Goal: Complete application form

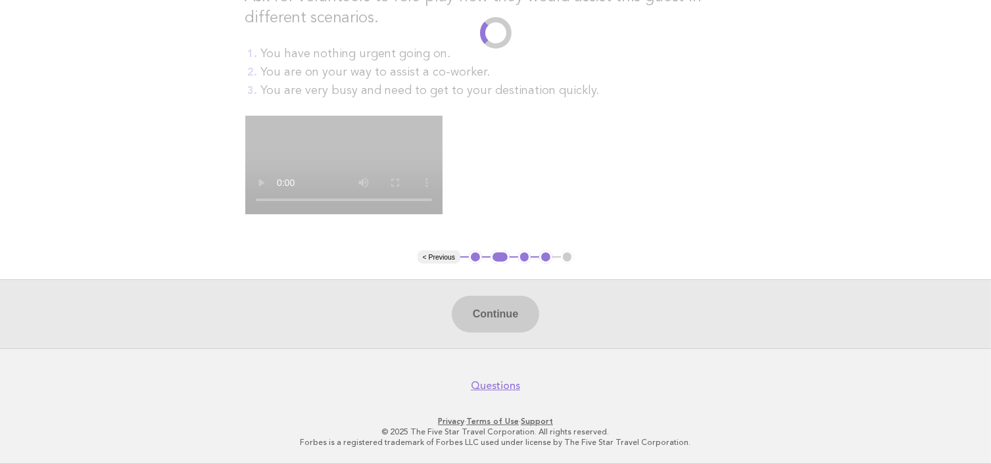
scroll to position [329, 0]
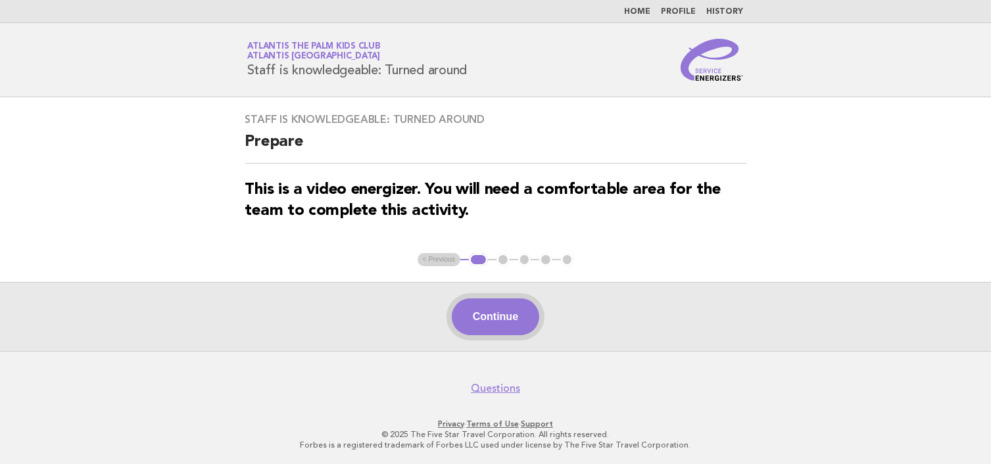
click at [473, 316] on button "Continue" at bounding box center [495, 316] width 87 height 37
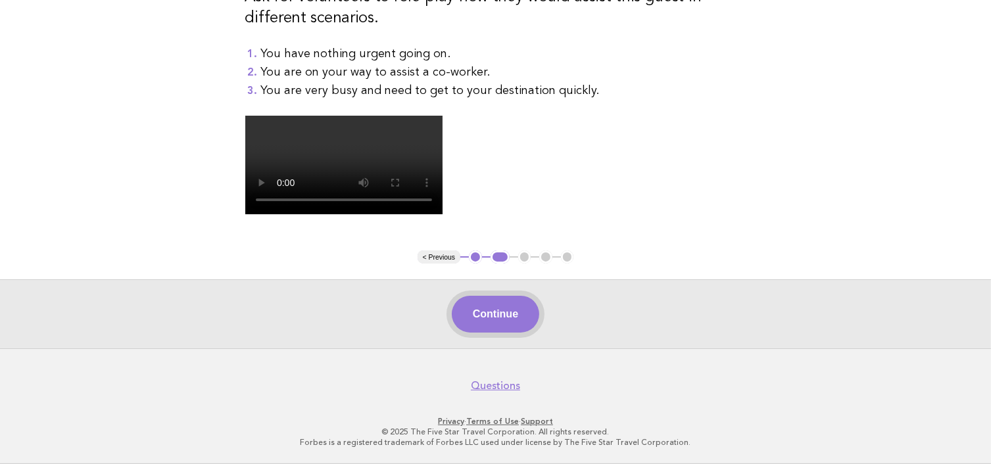
click at [514, 318] on button "Continue" at bounding box center [495, 314] width 87 height 37
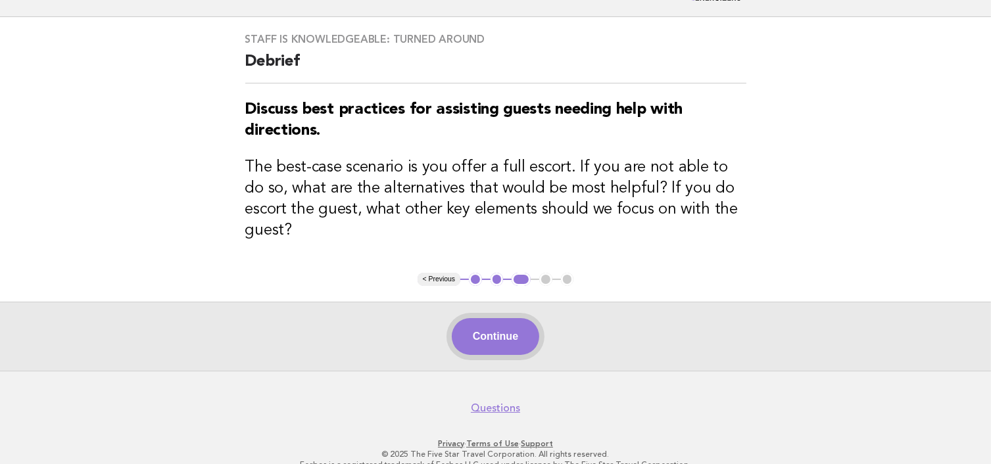
click at [494, 321] on button "Continue" at bounding box center [495, 336] width 87 height 37
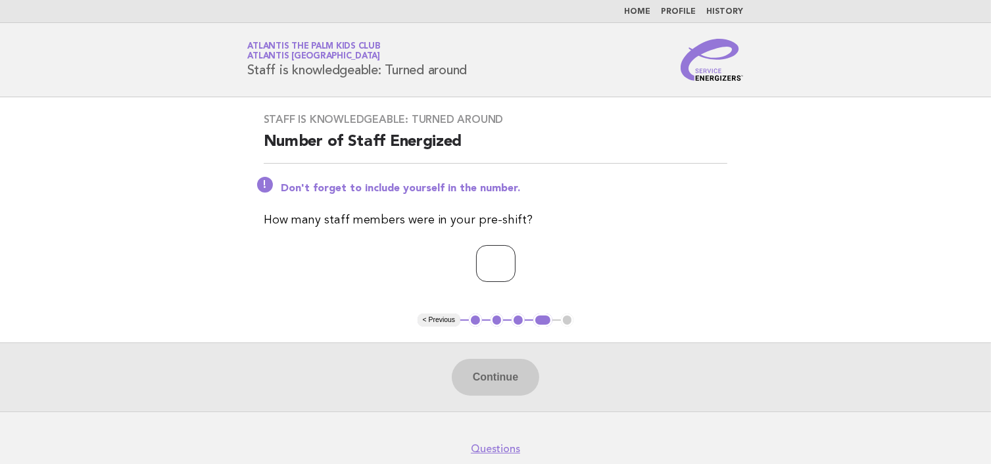
click at [476, 264] on input "number" at bounding box center [495, 263] width 39 height 37
type input "*"
click at [511, 364] on button "Continue" at bounding box center [495, 377] width 87 height 37
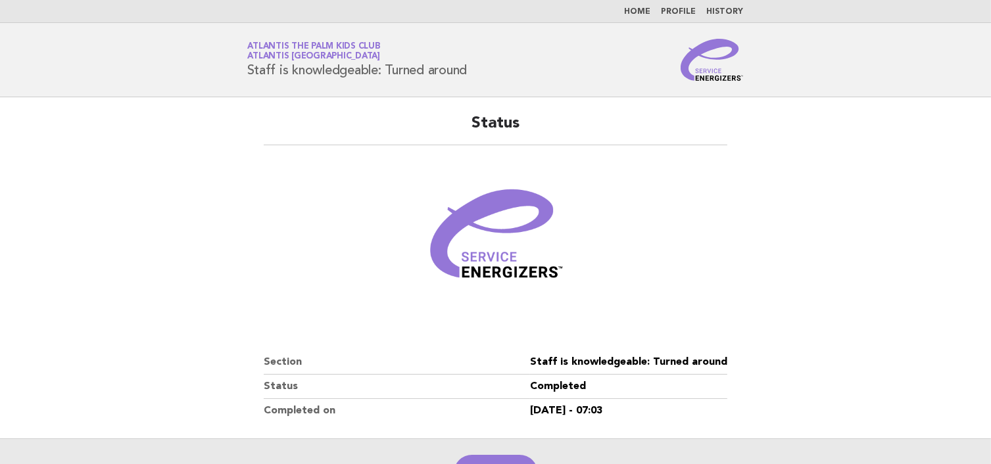
click at [222, 114] on main "Status Section Staff is knowledgeable: Turned around Status Completed Completed…" at bounding box center [495, 302] width 991 height 410
